Goal: Feedback & Contribution: Submit feedback/report problem

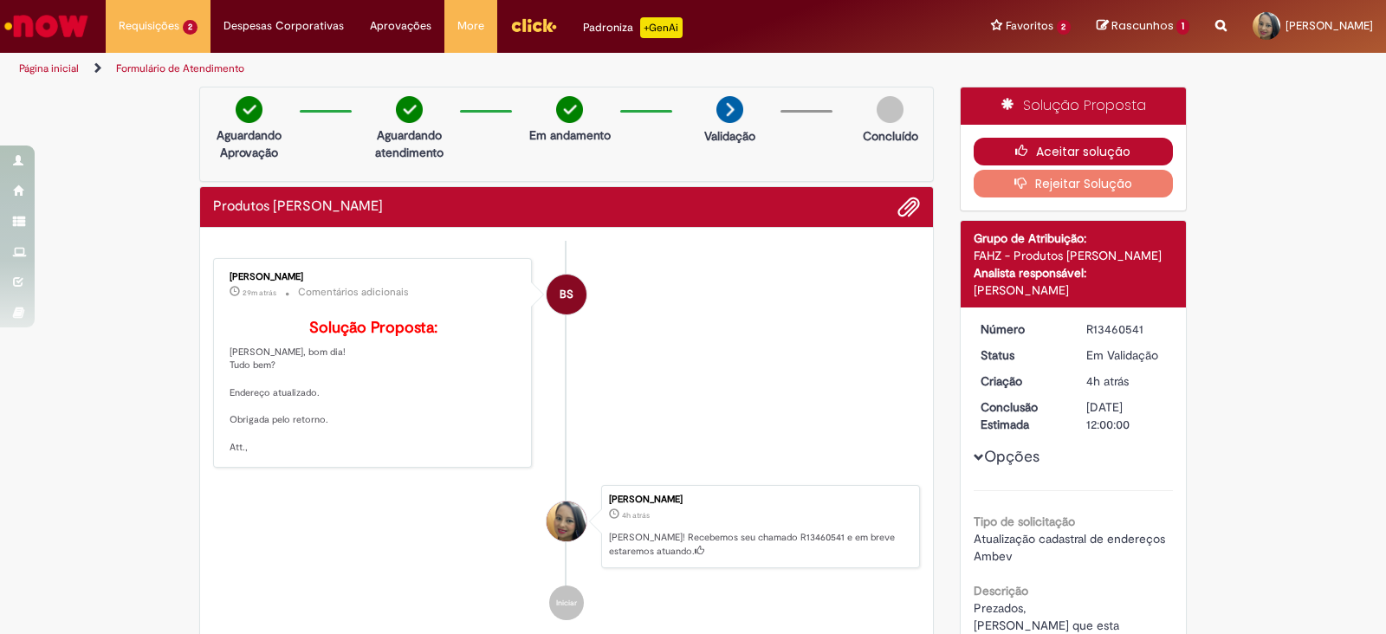
click at [1044, 147] on button "Aceitar solução" at bounding box center [1074, 152] width 200 height 28
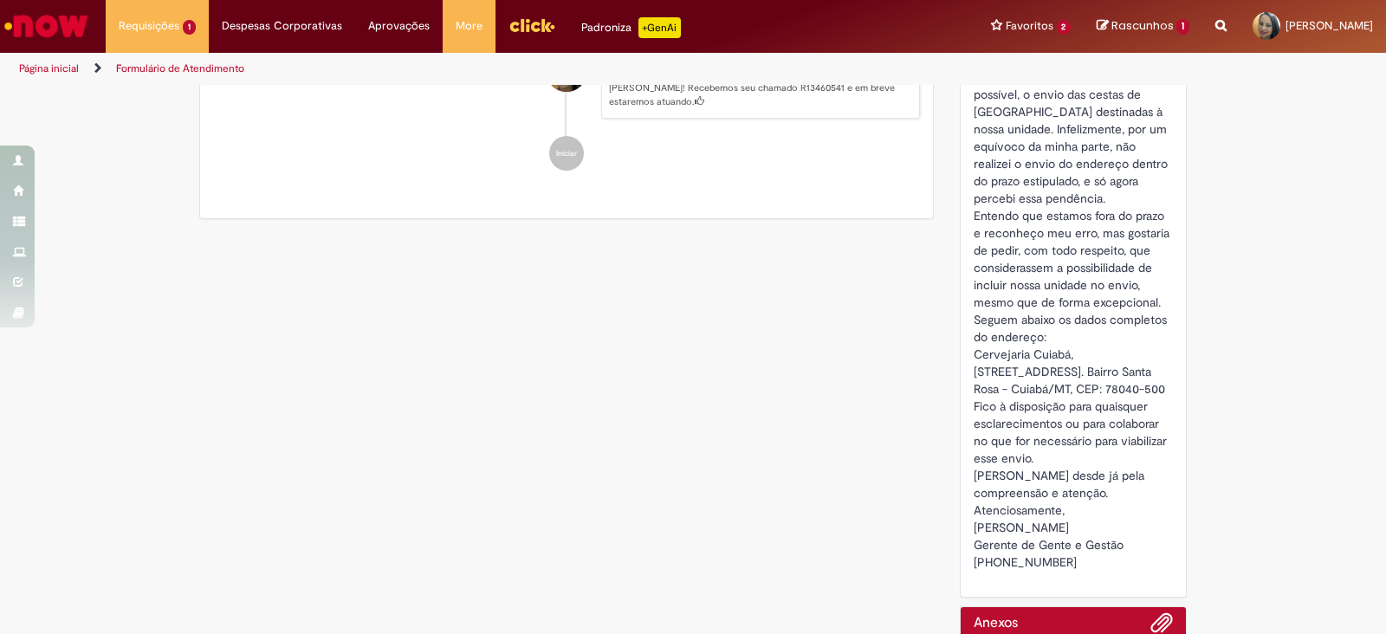
scroll to position [563, 0]
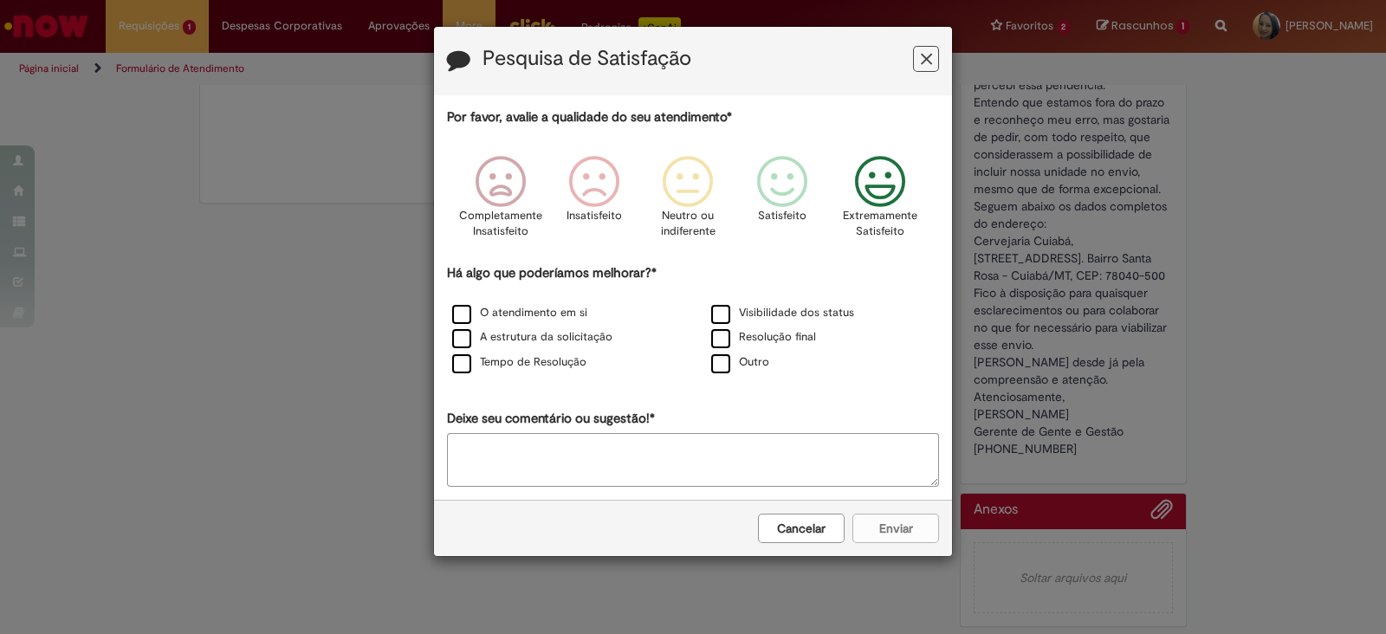
click at [884, 182] on icon "Feedback" at bounding box center [880, 182] width 65 height 52
click at [723, 358] on label "Outro" at bounding box center [740, 362] width 58 height 16
click at [583, 446] on textarea "Deixe seu comentário ou sugestão!*" at bounding box center [693, 460] width 492 height 54
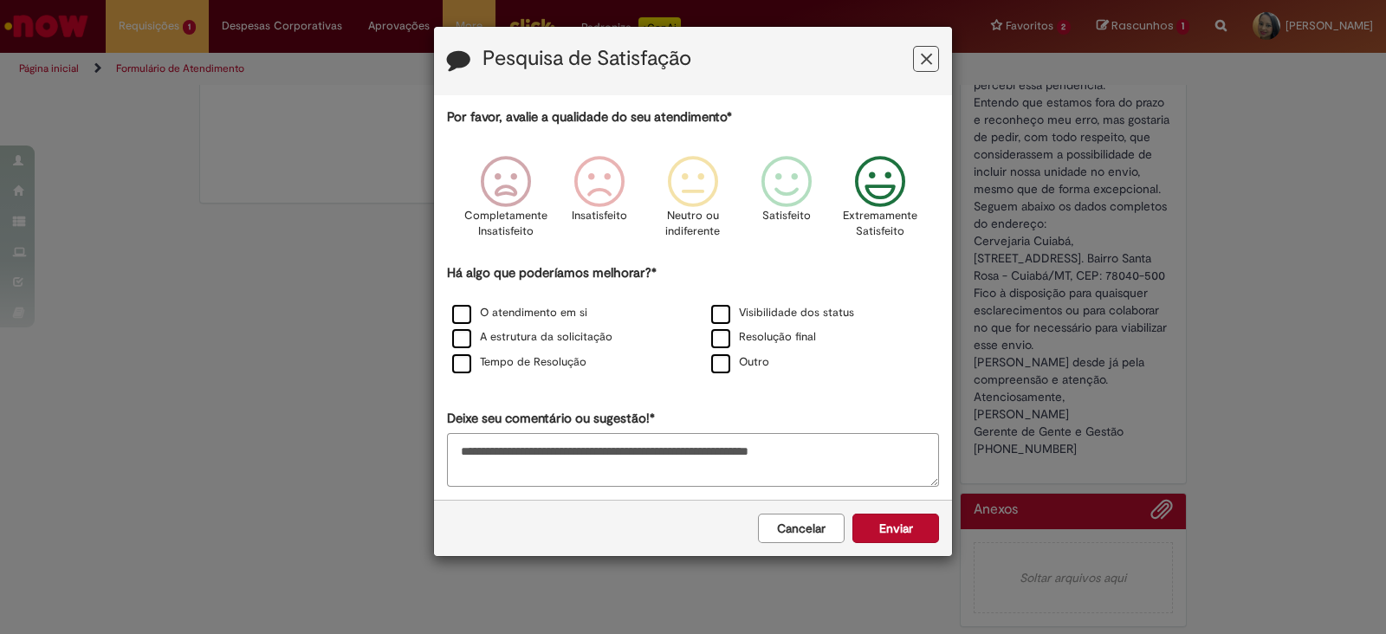
click at [847, 448] on textarea "**********" at bounding box center [693, 460] width 492 height 54
type textarea "**********"
click at [916, 526] on button "Enviar" at bounding box center [895, 528] width 87 height 29
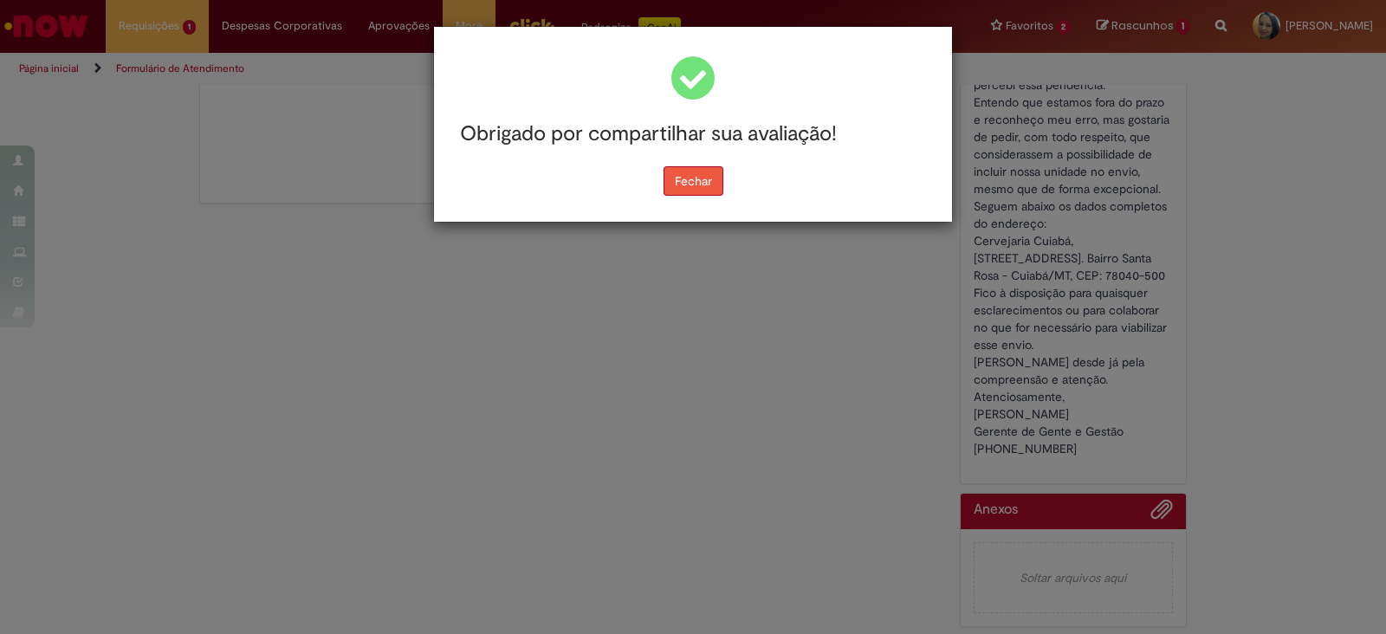
click at [687, 175] on button "Fechar" at bounding box center [693, 180] width 60 height 29
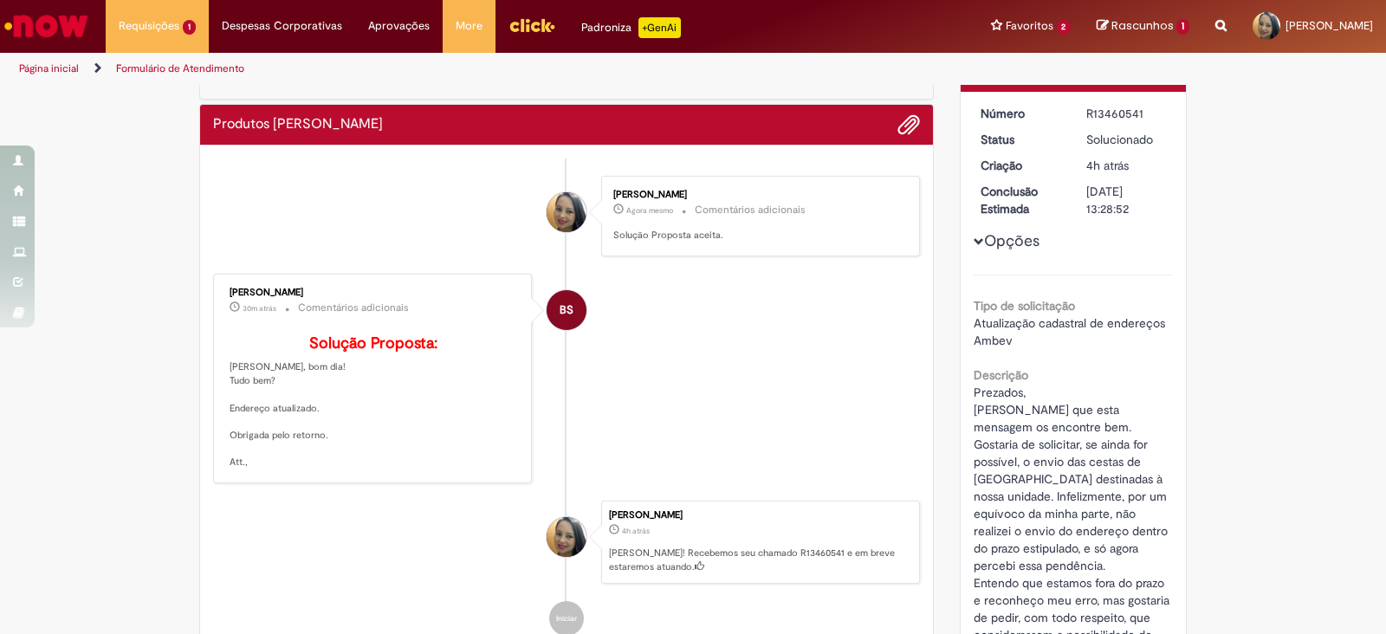
scroll to position [0, 0]
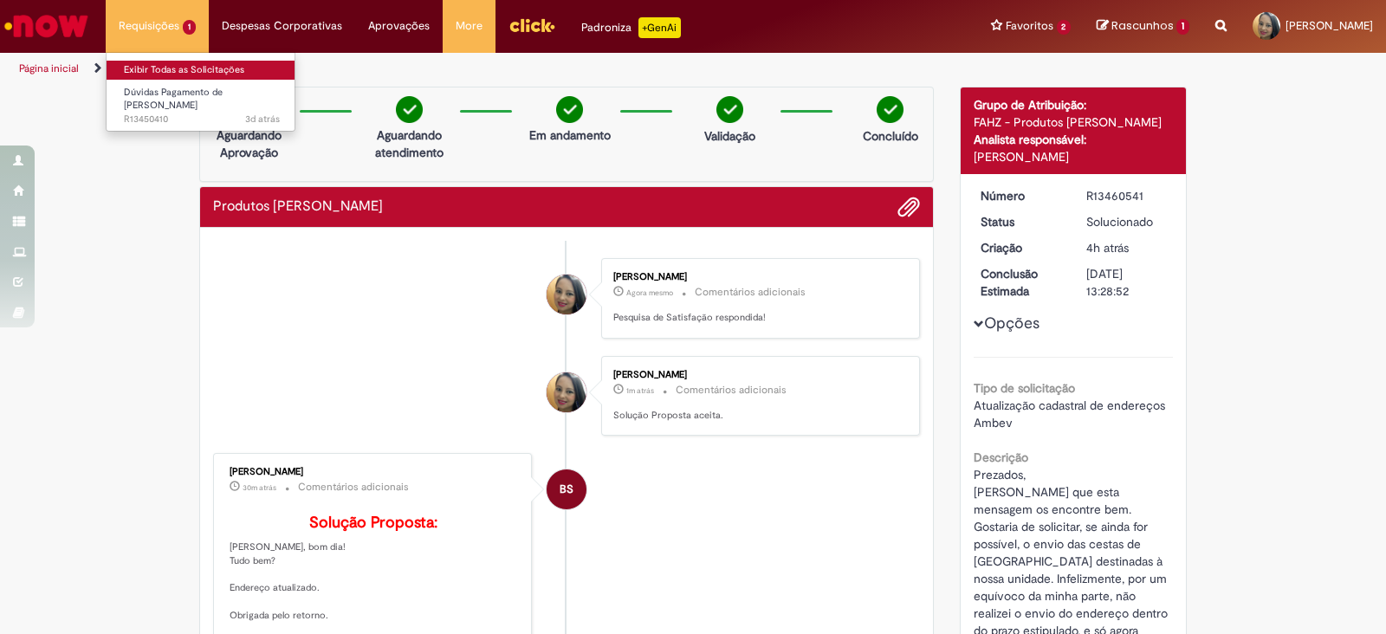
click at [167, 70] on link "Exibir Todas as Solicitações" at bounding box center [202, 70] width 191 height 19
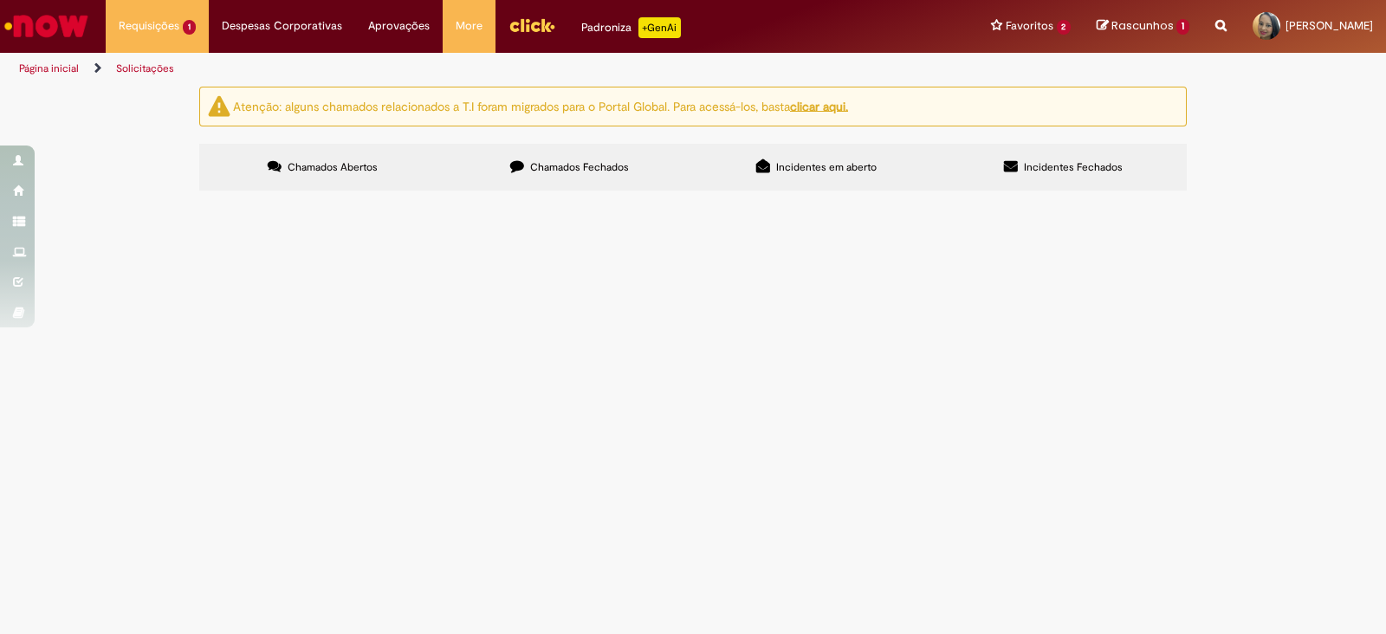
click at [571, 165] on span "Chamados Fechados" at bounding box center [579, 167] width 99 height 14
click at [802, 164] on span "Incidentes em aberto" at bounding box center [826, 167] width 100 height 14
drag, startPoint x: 298, startPoint y: 167, endPoint x: 385, endPoint y: 120, distance: 98.4
click at [298, 167] on span "Chamados Abertos" at bounding box center [333, 167] width 90 height 14
click at [554, 166] on span "Chamados Fechados" at bounding box center [579, 167] width 99 height 14
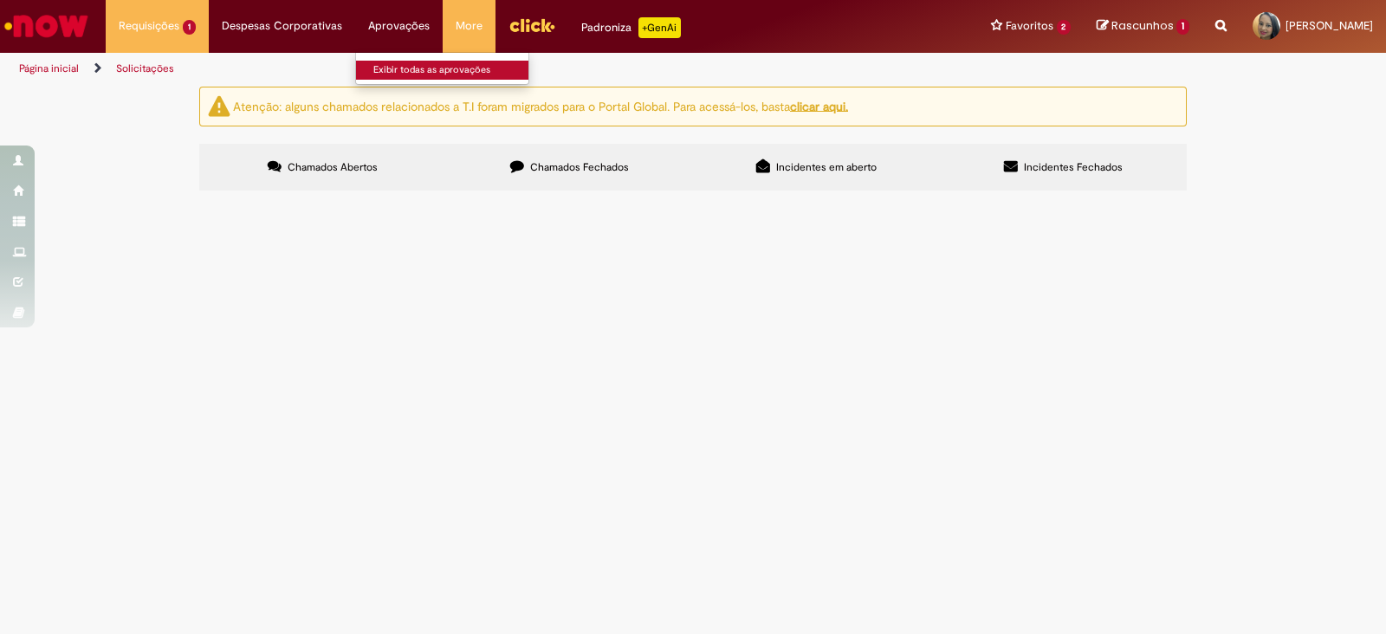
click at [390, 65] on link "Exibir todas as aprovações" at bounding box center [451, 70] width 191 height 19
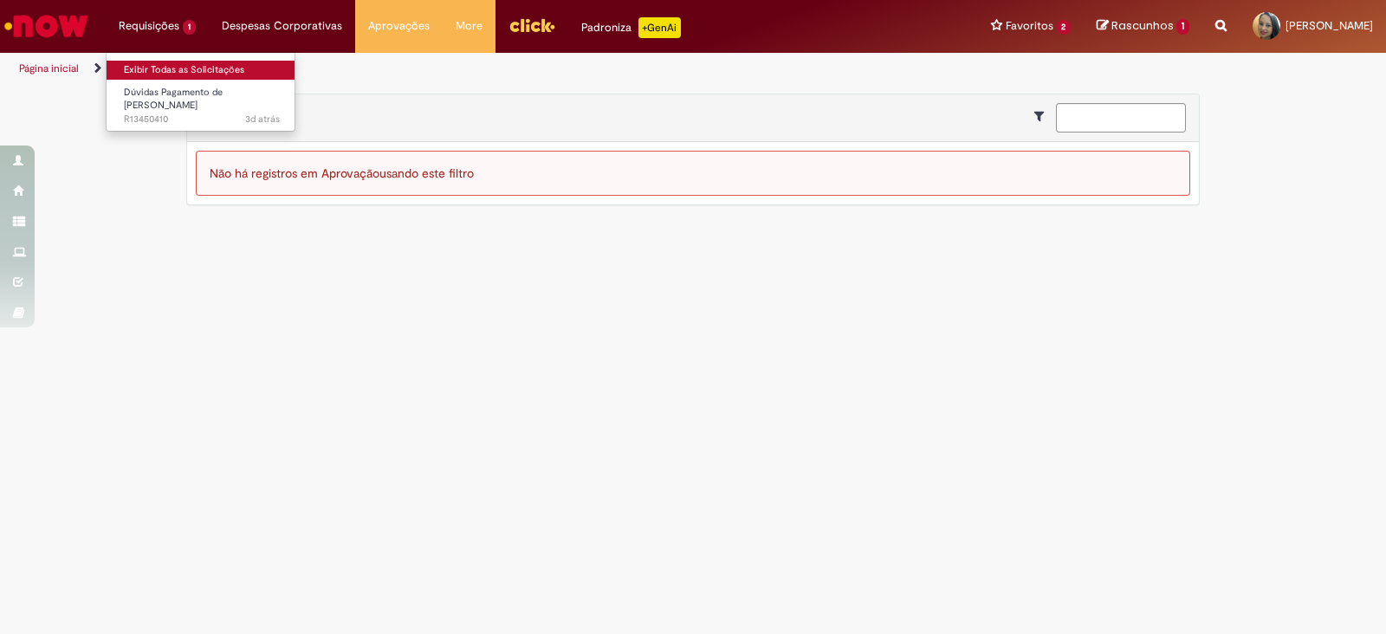
click at [159, 67] on link "Exibir Todas as Solicitações" at bounding box center [202, 70] width 191 height 19
